Goal: Information Seeking & Learning: Learn about a topic

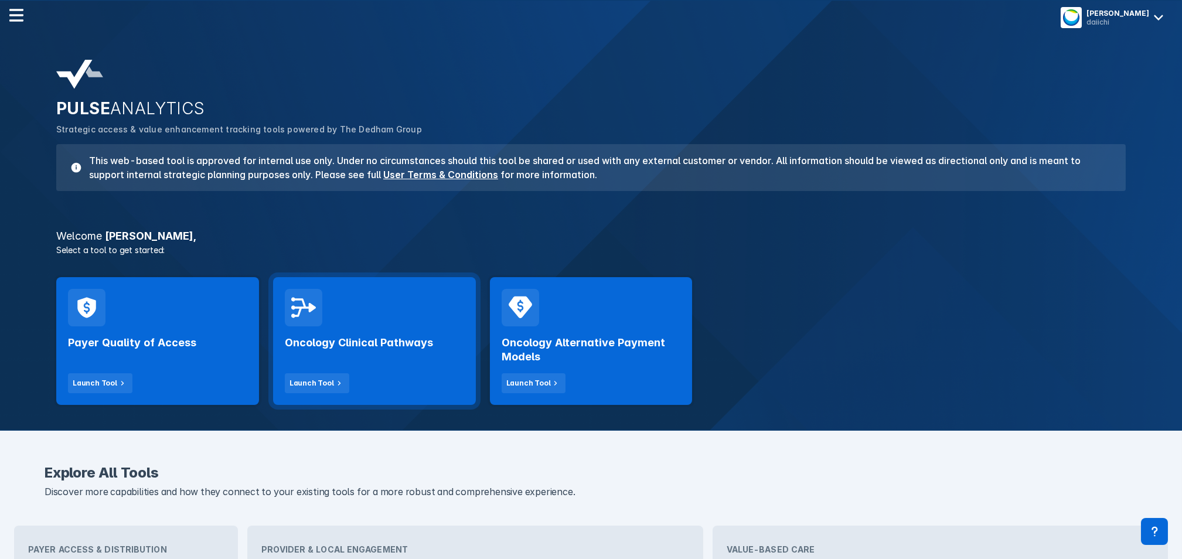
click at [322, 338] on h2 "Oncology Clinical Pathways" at bounding box center [359, 343] width 148 height 14
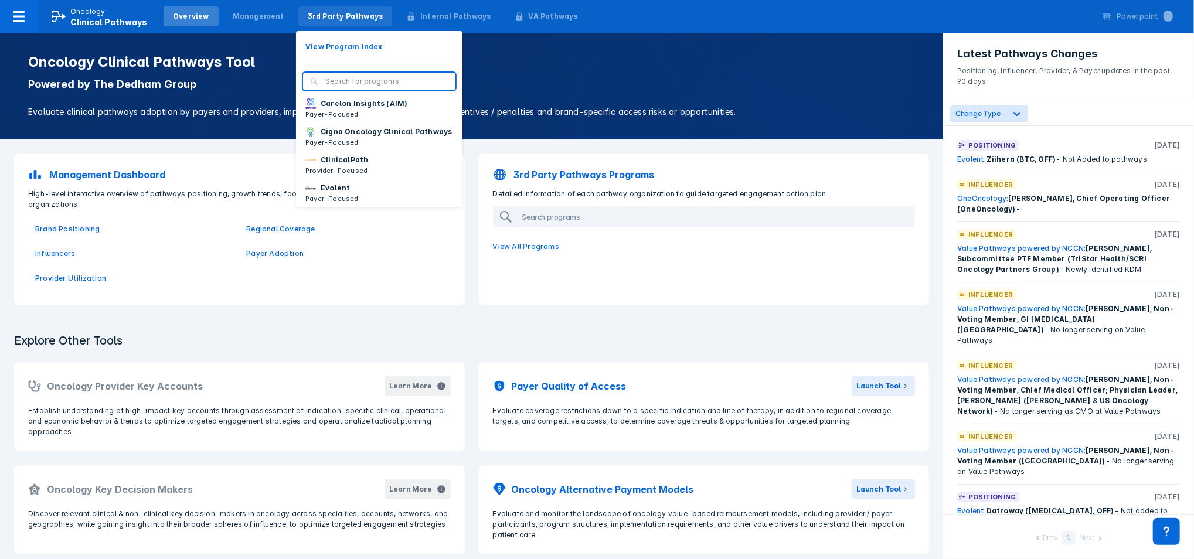
click at [308, 18] on div "3rd Party Pathways" at bounding box center [346, 16] width 76 height 11
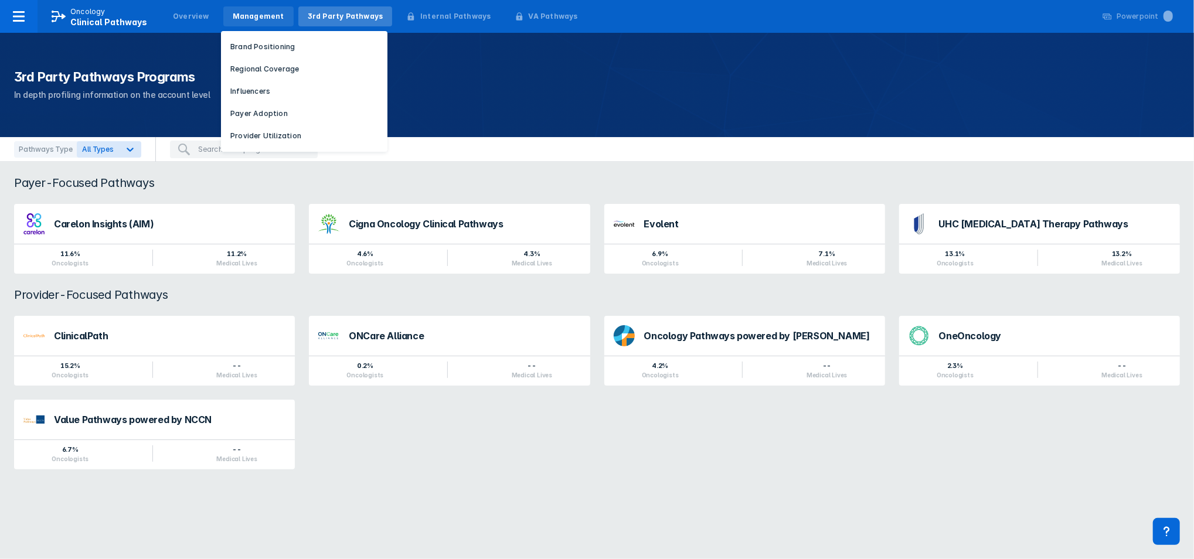
click at [244, 21] on div "Management" at bounding box center [259, 16] width 52 height 11
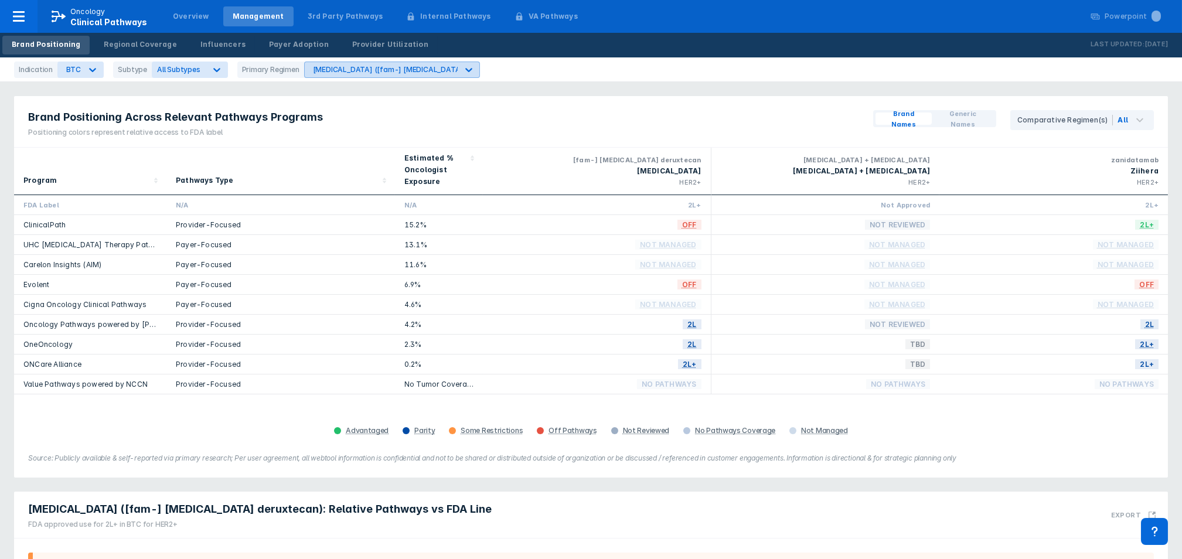
click at [369, 69] on div "[MEDICAL_DATA] ([fam-] [MEDICAL_DATA] deruxtecan)" at bounding box center [409, 69] width 193 height 9
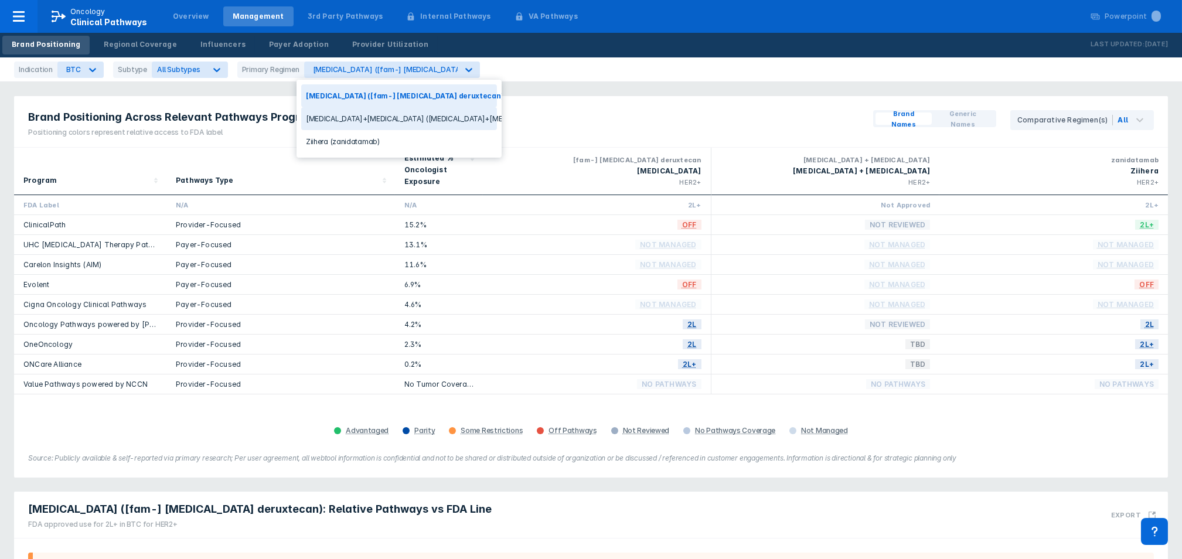
click at [32, 72] on div "Indication" at bounding box center [35, 70] width 43 height 16
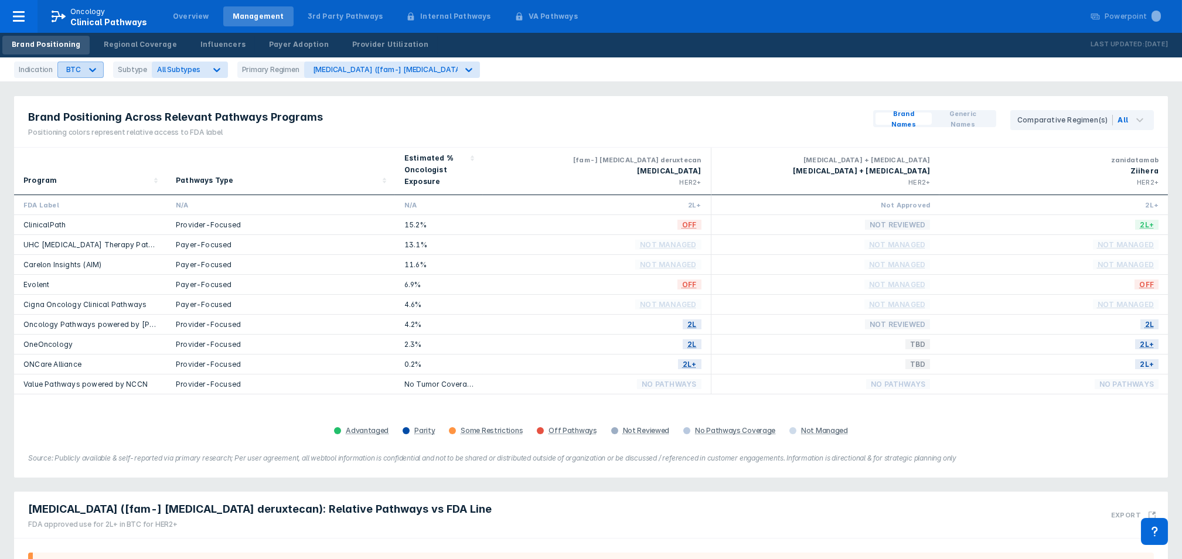
click at [87, 75] on icon at bounding box center [93, 70] width 12 height 12
click at [105, 222] on div "[MEDICAL_DATA]" at bounding box center [93, 233] width 66 height 23
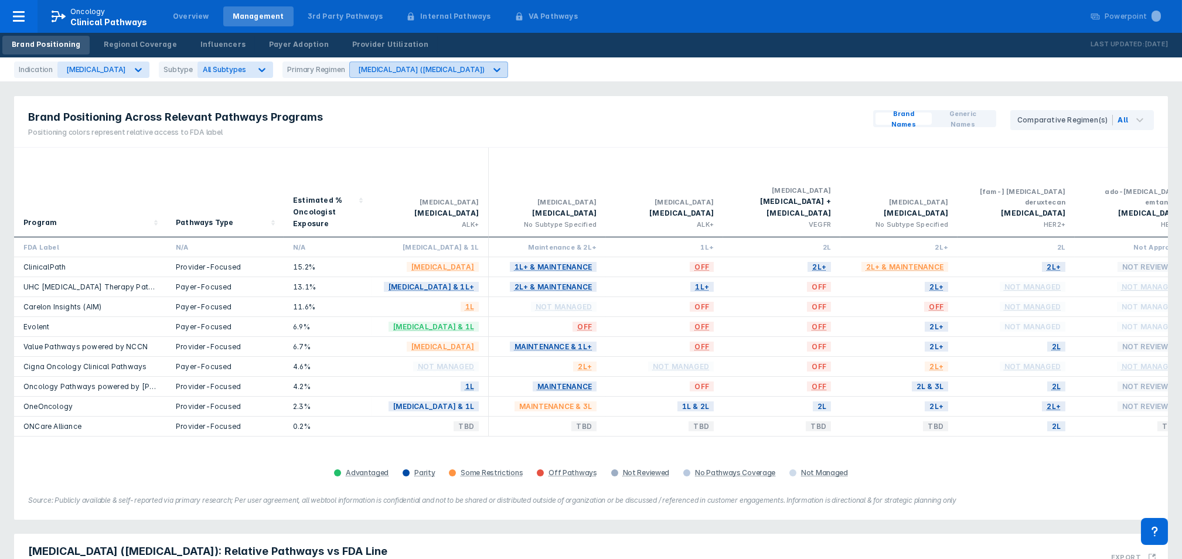
click at [486, 70] on div at bounding box center [496, 69] width 21 height 21
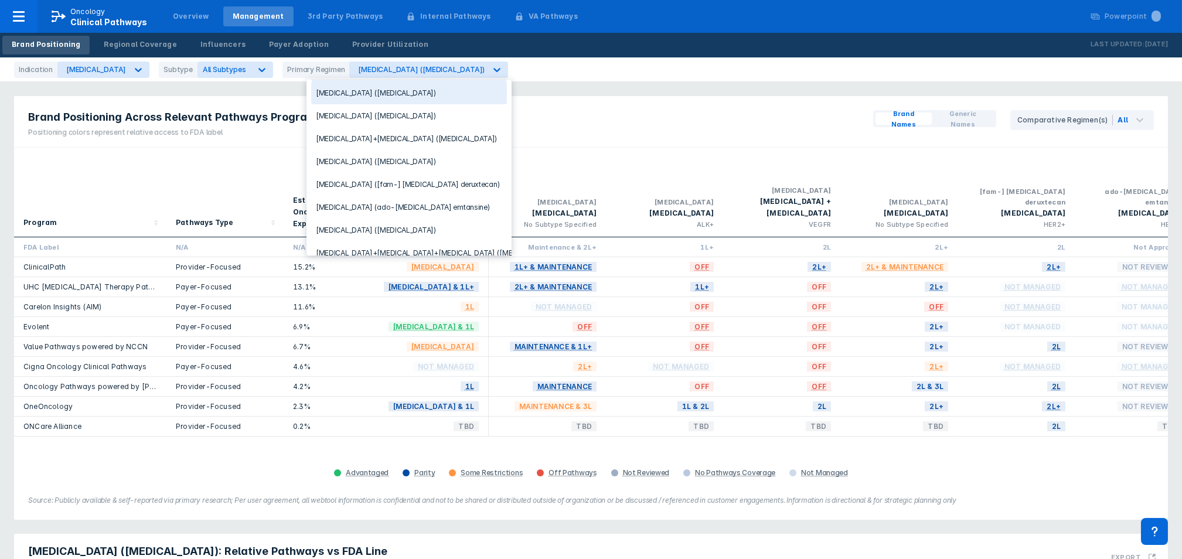
scroll to position [34, 0]
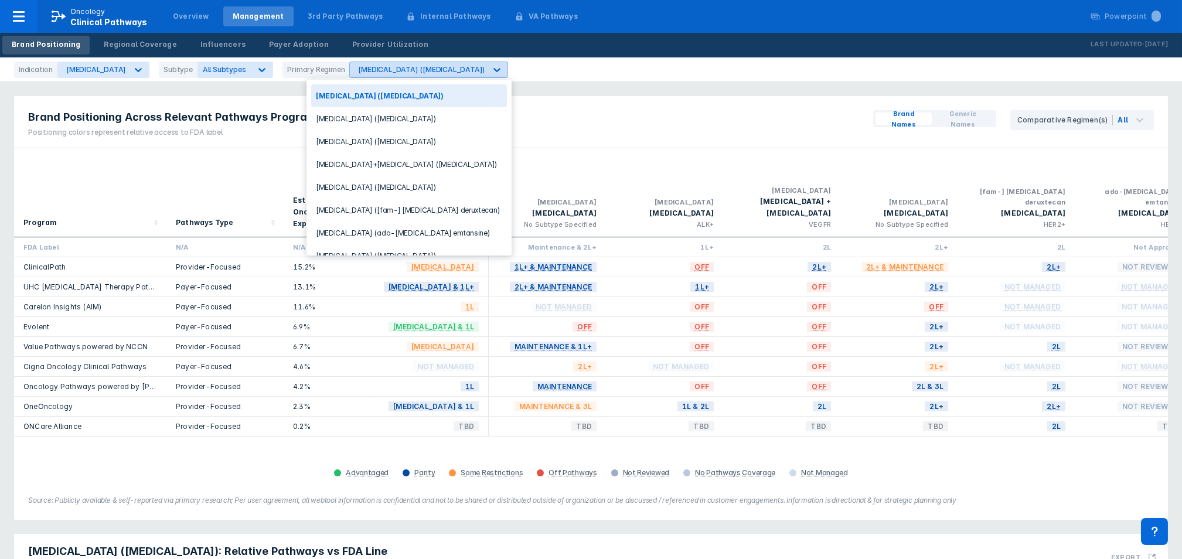
click at [486, 71] on div at bounding box center [496, 69] width 21 height 21
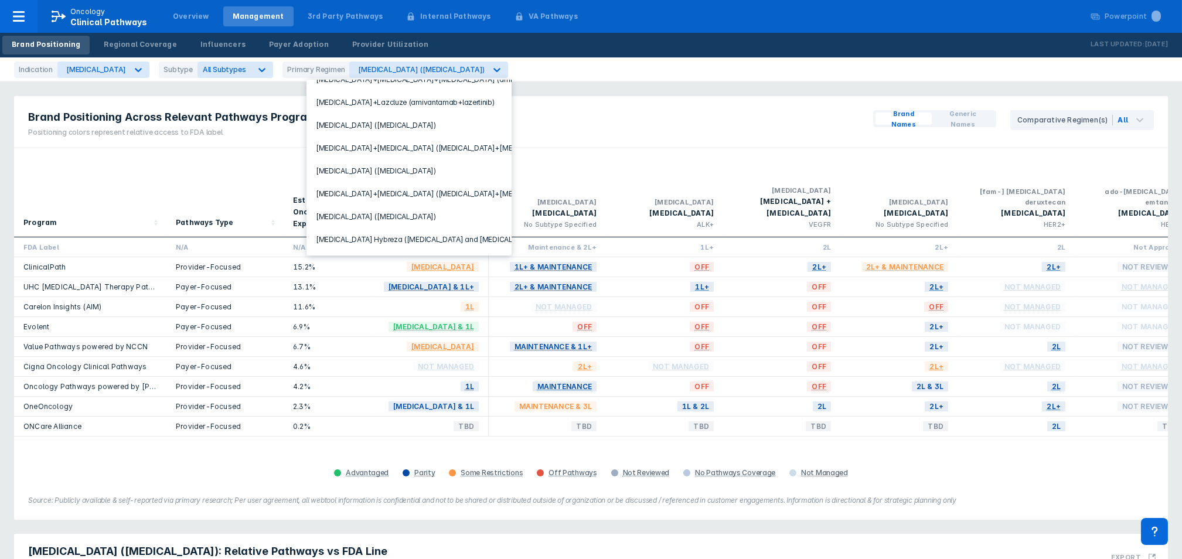
scroll to position [370, 0]
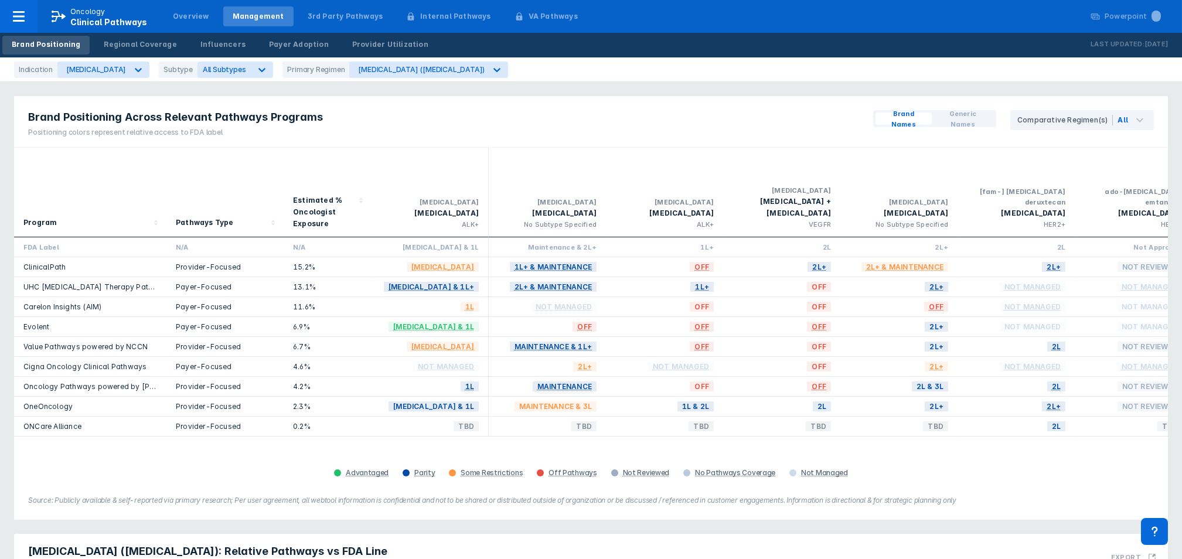
click at [585, 130] on div "Brand Positioning Across Relevant Pathways Programs Positioning colors represen…" at bounding box center [591, 122] width 1154 height 52
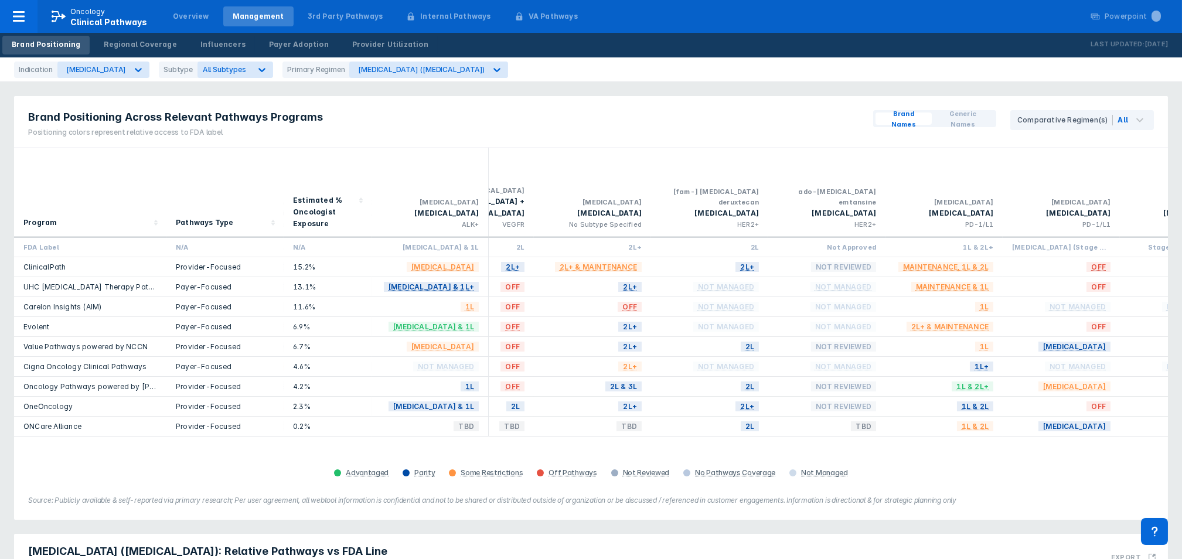
scroll to position [0, 311]
click at [493, 70] on icon at bounding box center [496, 70] width 7 height 4
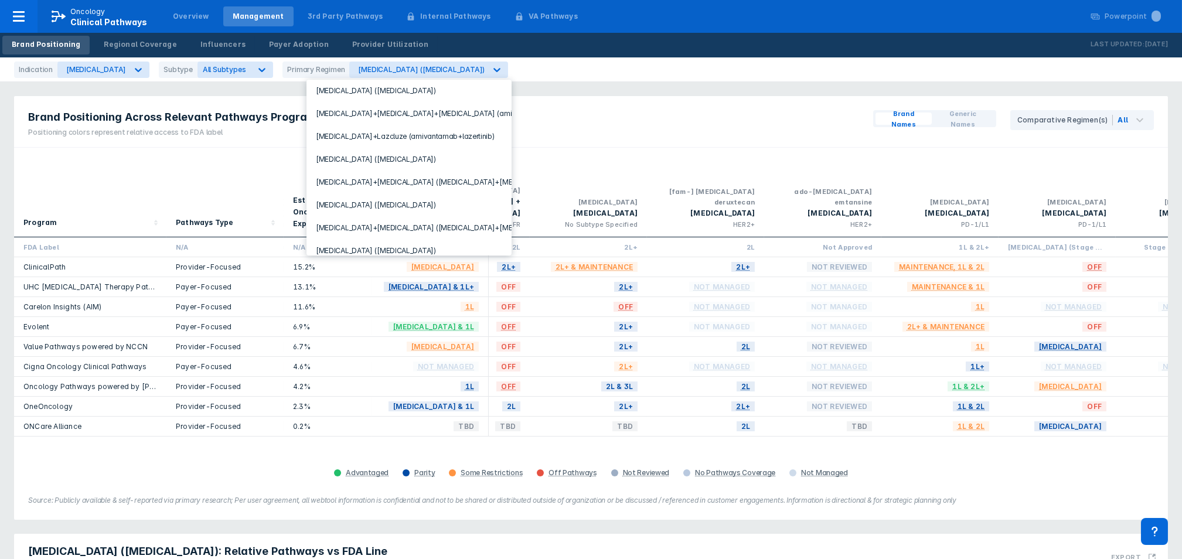
scroll to position [370, 0]
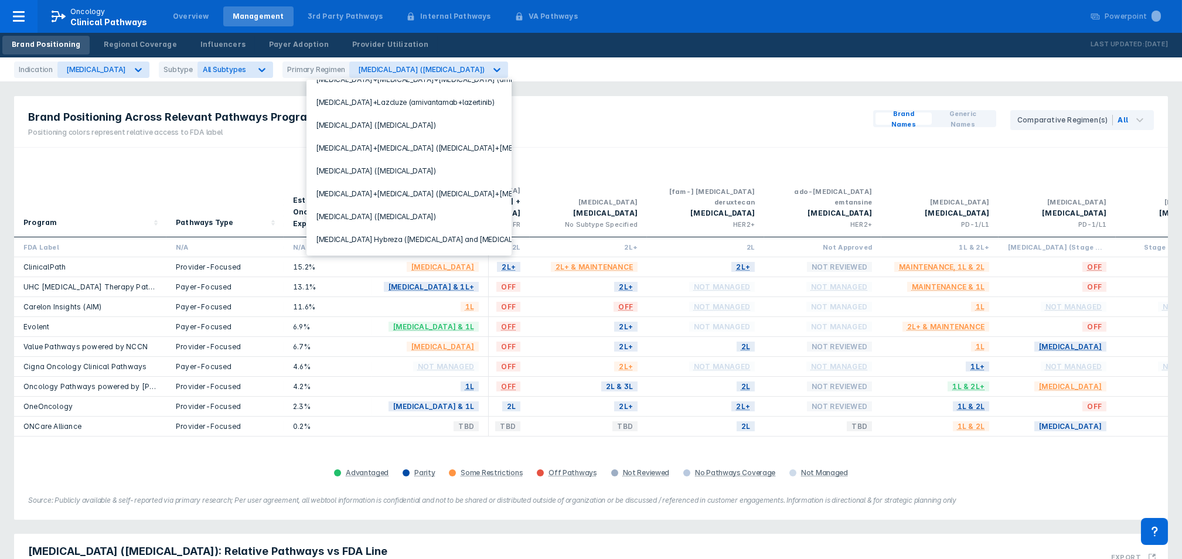
click at [540, 134] on div "Brand Positioning Across Relevant Pathways Programs Positioning colors represen…" at bounding box center [591, 122] width 1154 height 52
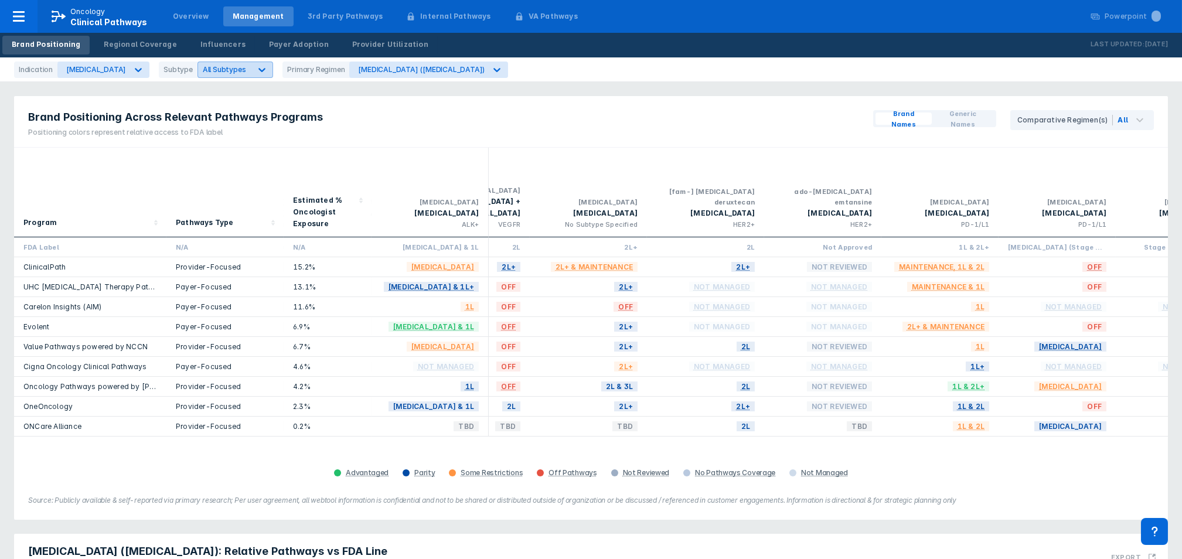
click at [256, 74] on icon at bounding box center [262, 70] width 12 height 12
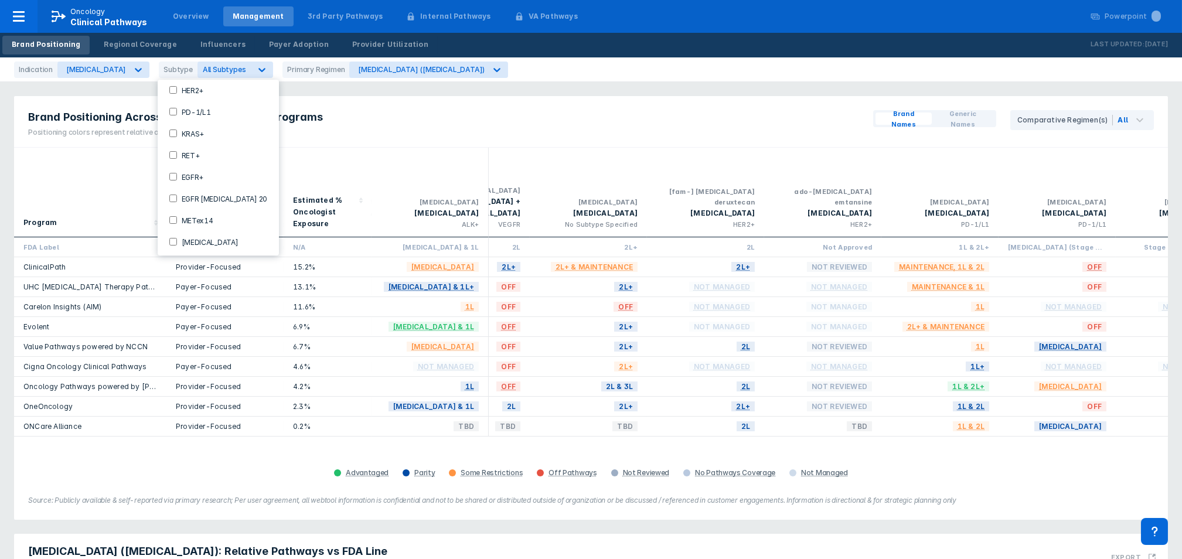
click at [170, 182] on div "EGFR+" at bounding box center [218, 176] width 112 height 19
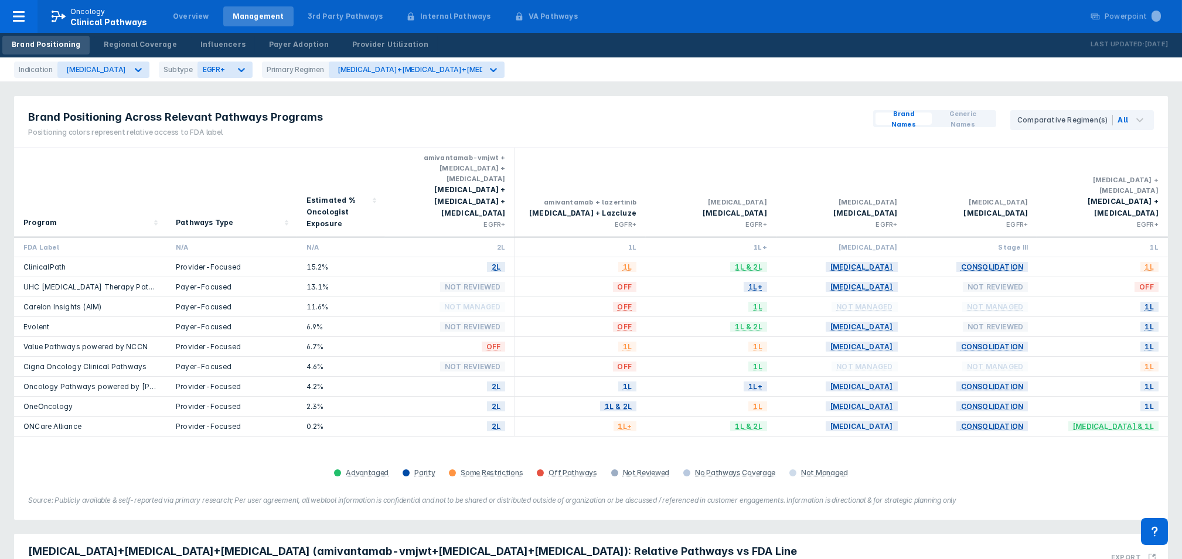
click at [333, 134] on div "Brand Positioning Across Relevant Pathways Programs Positioning colors represen…" at bounding box center [591, 122] width 1154 height 52
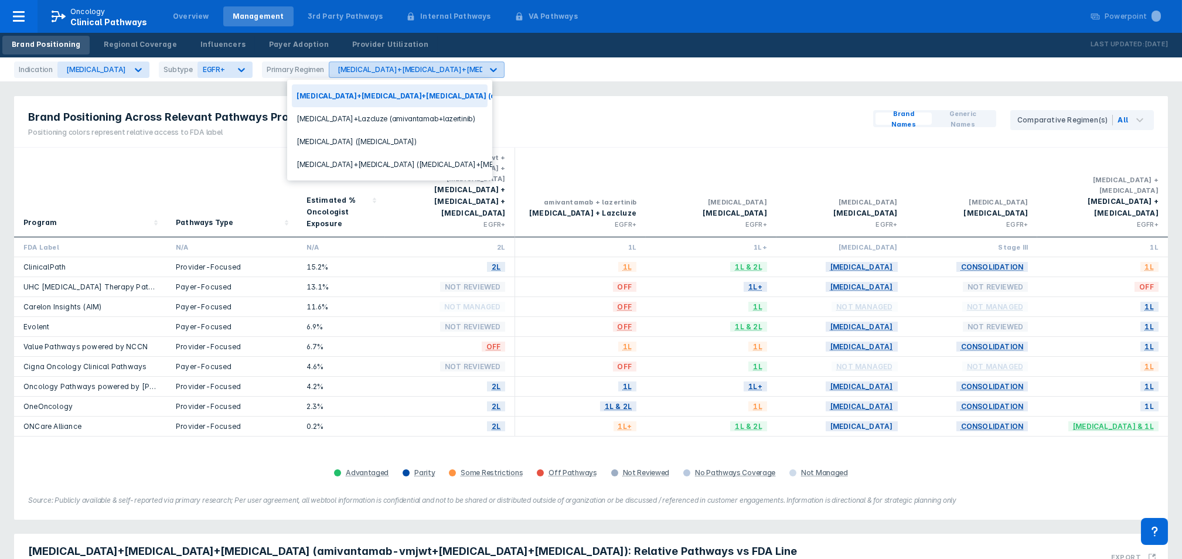
click at [380, 74] on div "[MEDICAL_DATA]+[MEDICAL_DATA]+[MEDICAL_DATA] (amivantamab-vmjwt+[MEDICAL_DATA]+…" at bounding box center [405, 69] width 153 height 15
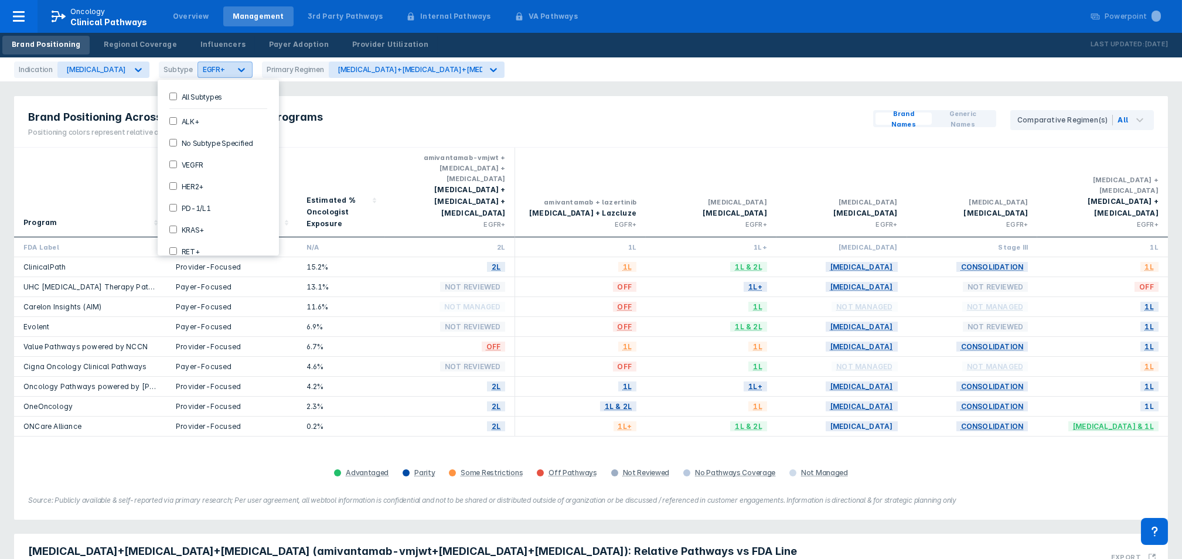
click at [236, 73] on icon at bounding box center [242, 70] width 12 height 12
click at [192, 93] on label "All Subtypes" at bounding box center [199, 96] width 45 height 10
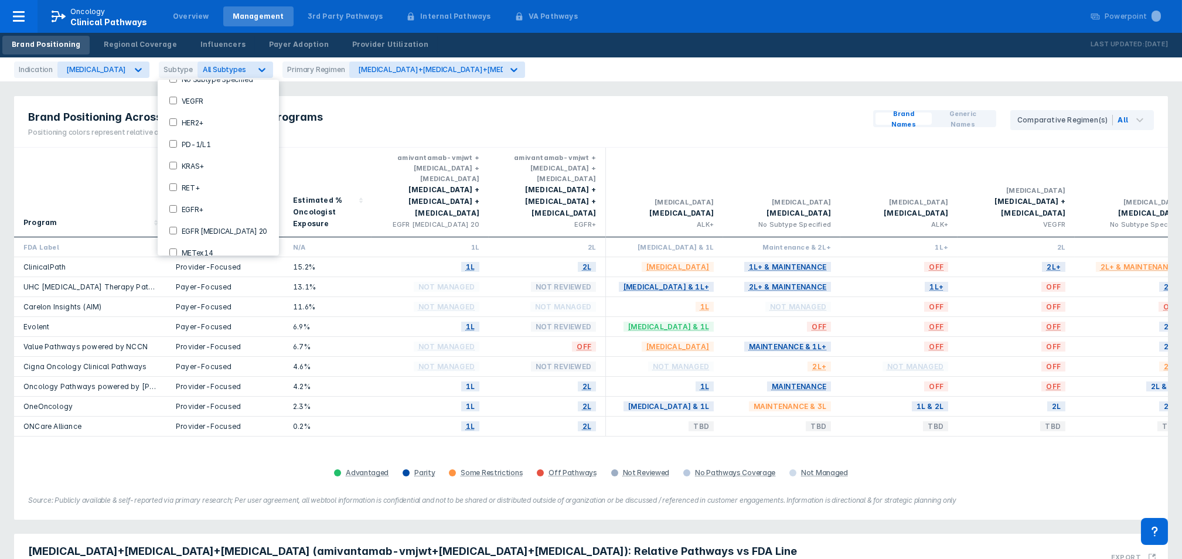
scroll to position [96, 0]
click at [366, 115] on div "Brand Positioning Across Relevant Pathways Programs Positioning colors represen…" at bounding box center [591, 122] width 1154 height 52
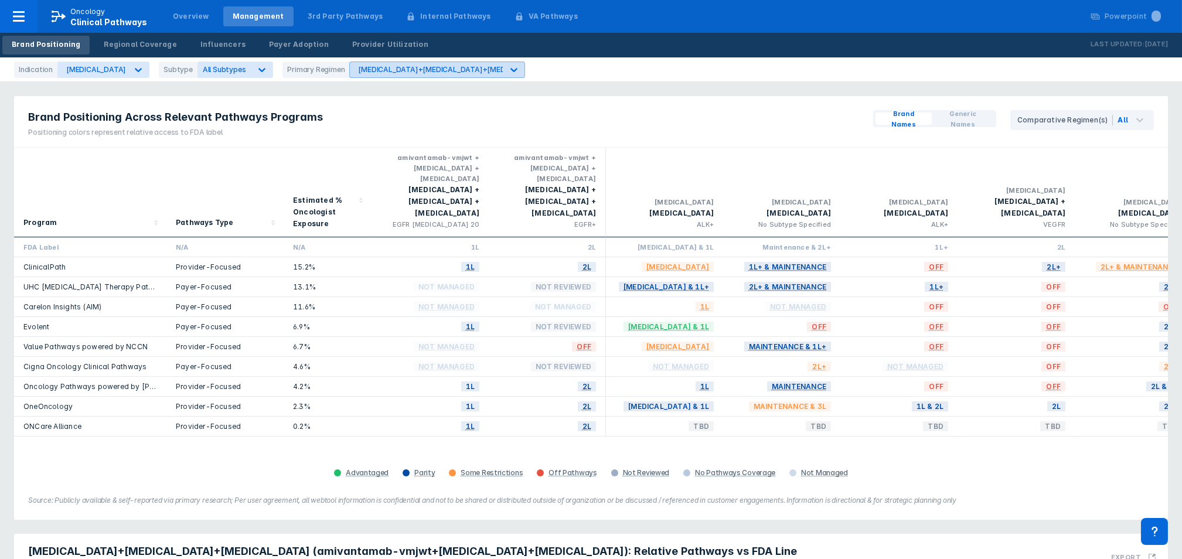
click at [394, 71] on div "[MEDICAL_DATA]+[MEDICAL_DATA]+[MEDICAL_DATA] (amivantamab-vmjwt+[MEDICAL_DATA]+…" at bounding box center [557, 69] width 398 height 9
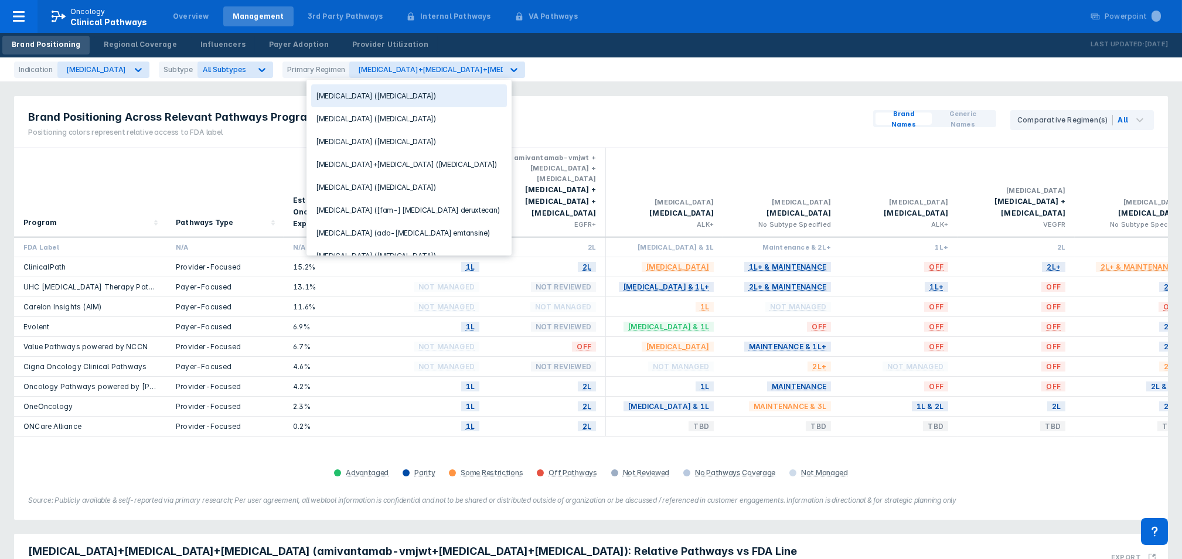
click at [392, 101] on div "[MEDICAL_DATA] ([MEDICAL_DATA])" at bounding box center [409, 95] width 196 height 23
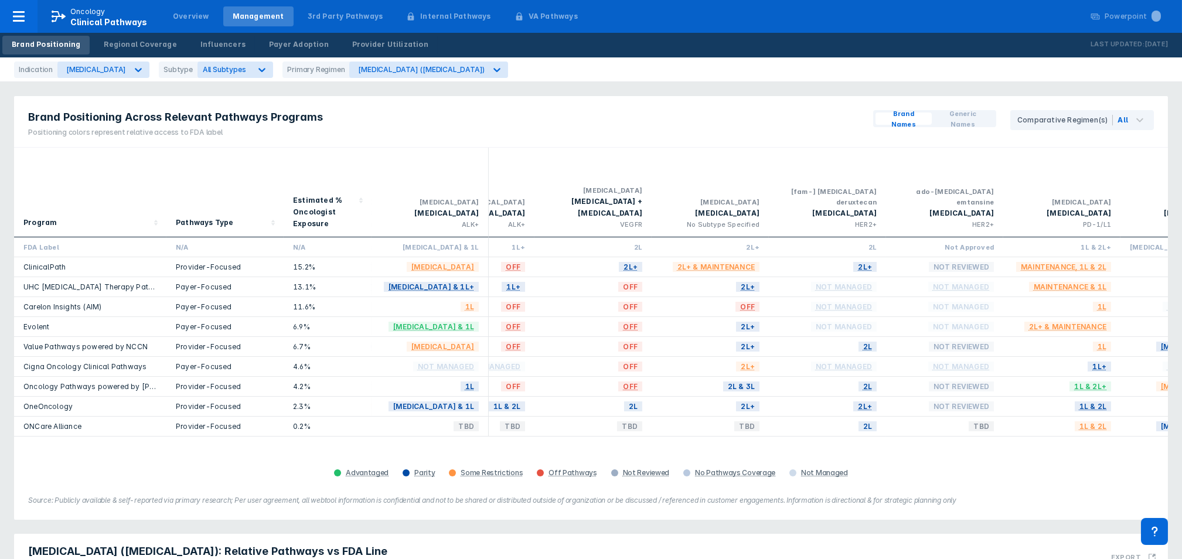
scroll to position [0, 186]
